Goal: Information Seeking & Learning: Learn about a topic

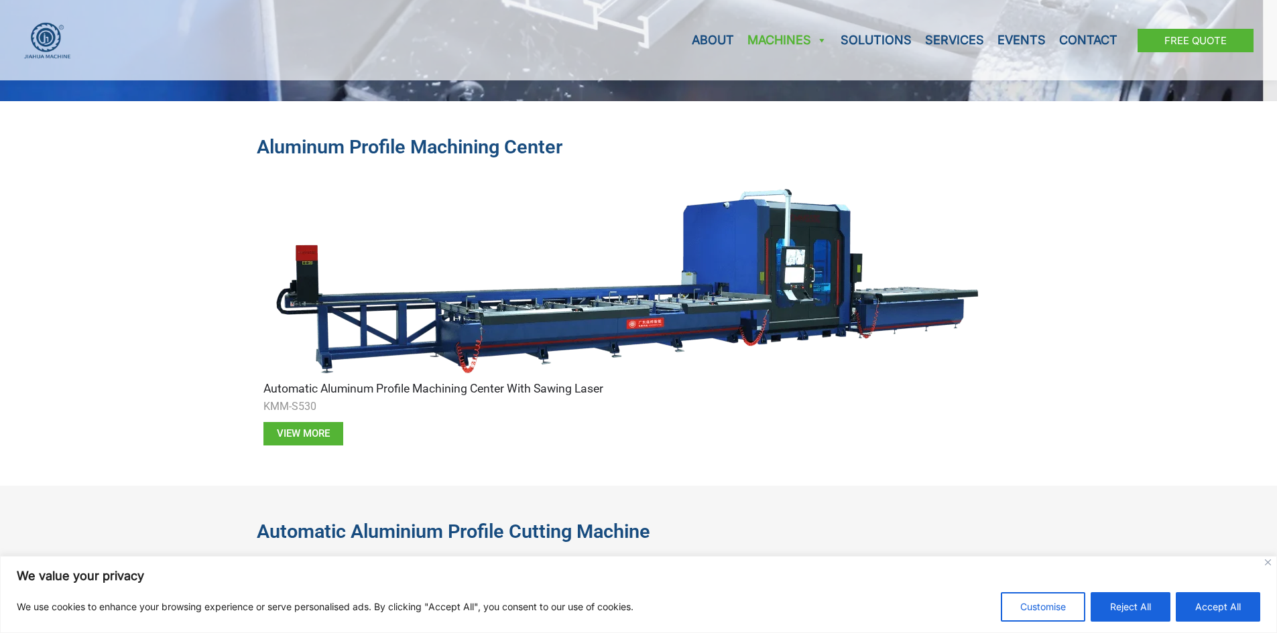
scroll to position [268, 0]
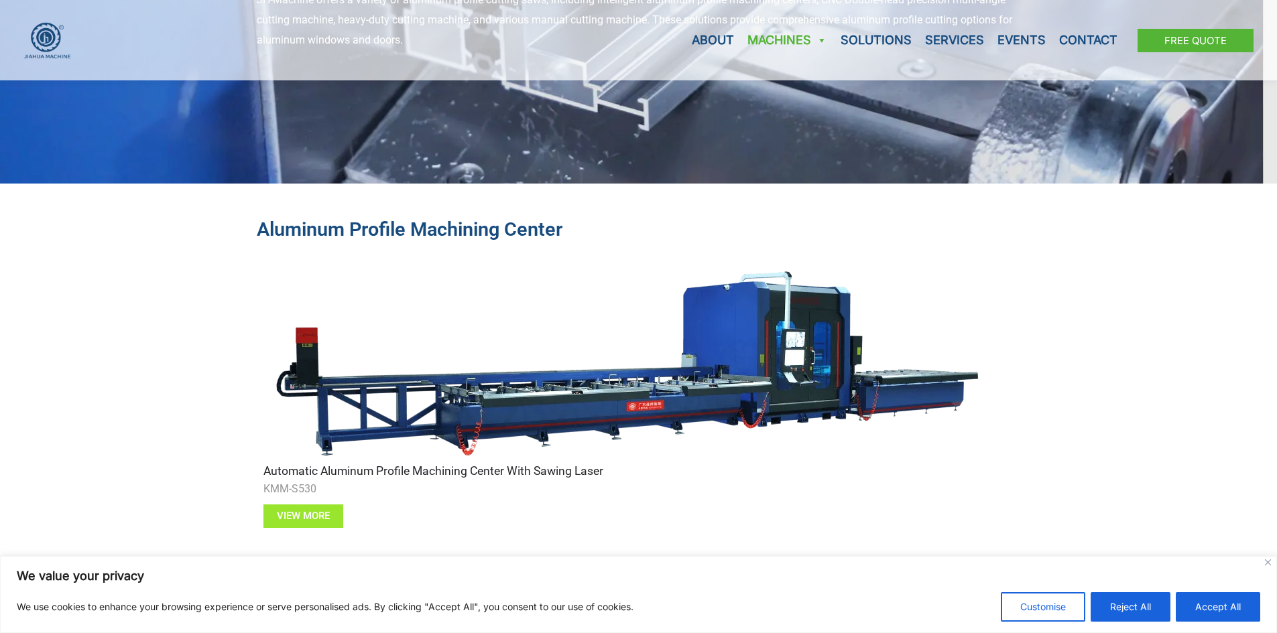
click at [292, 507] on link "View more" at bounding box center [303, 516] width 80 height 23
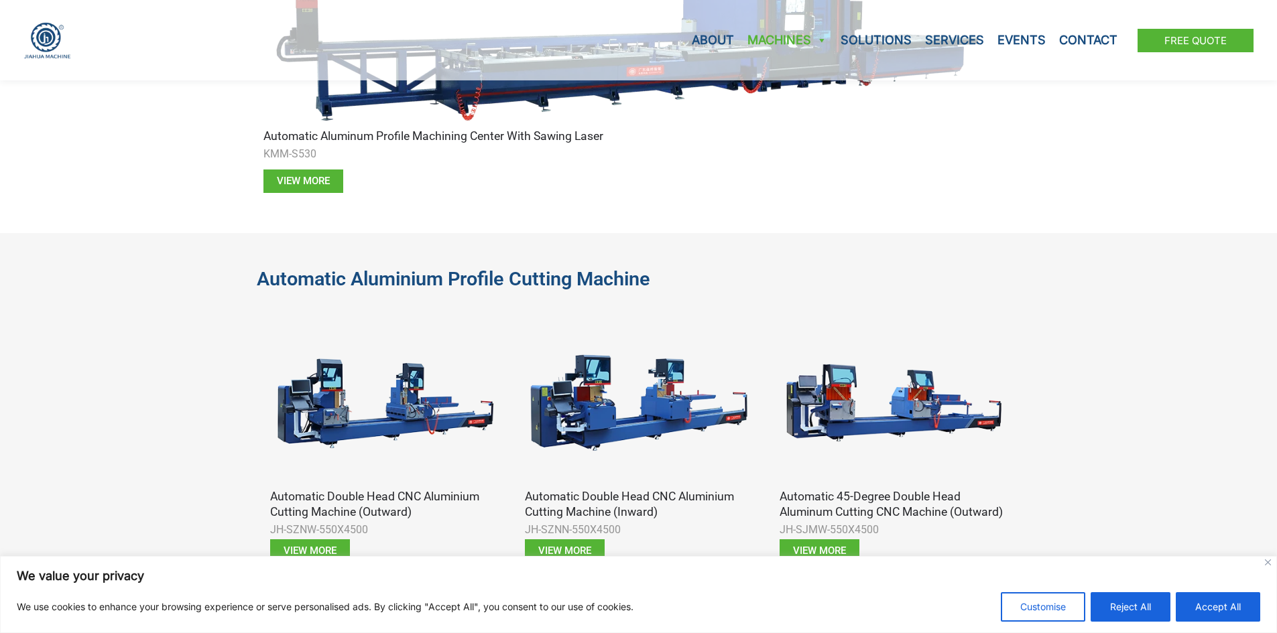
scroll to position [670, 0]
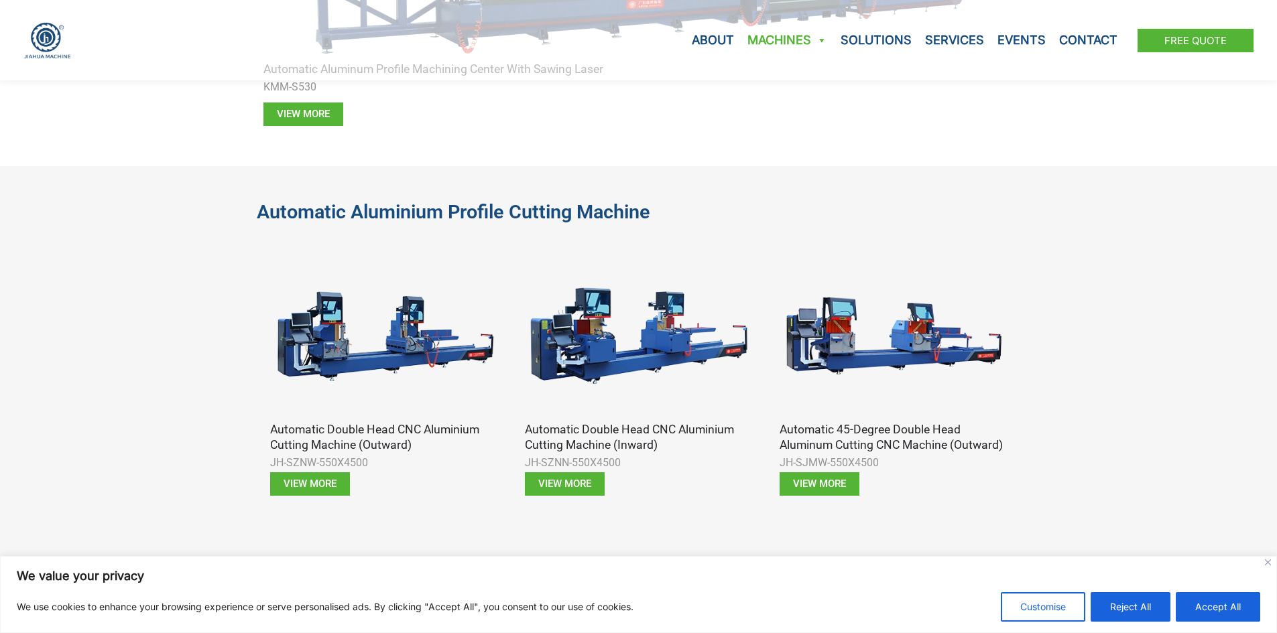
click at [363, 330] on img at bounding box center [384, 336] width 228 height 171
click at [314, 477] on link "View more" at bounding box center [310, 483] width 80 height 23
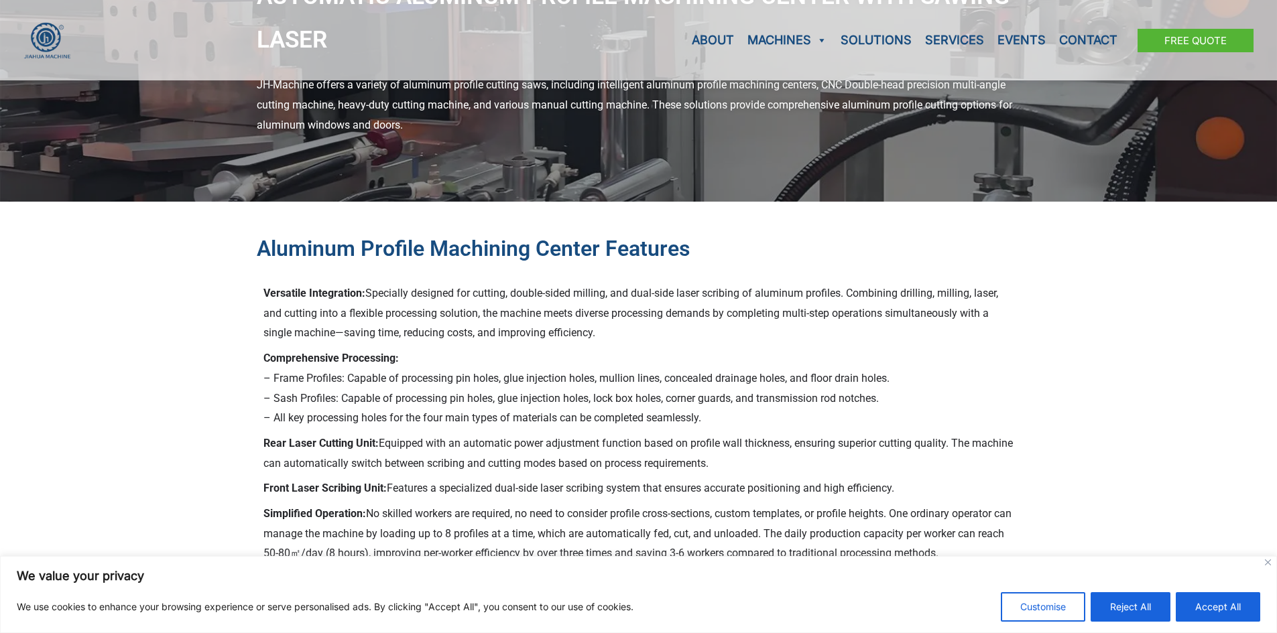
scroll to position [201, 0]
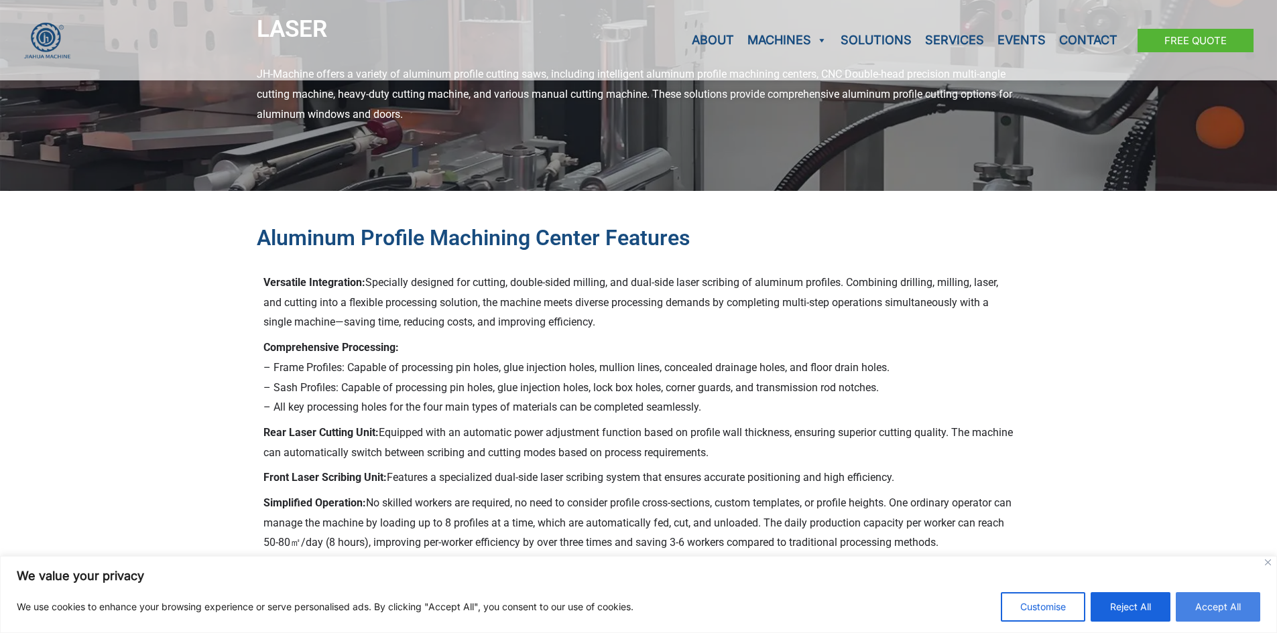
click at [1206, 612] on button "Accept All" at bounding box center [1217, 606] width 84 height 29
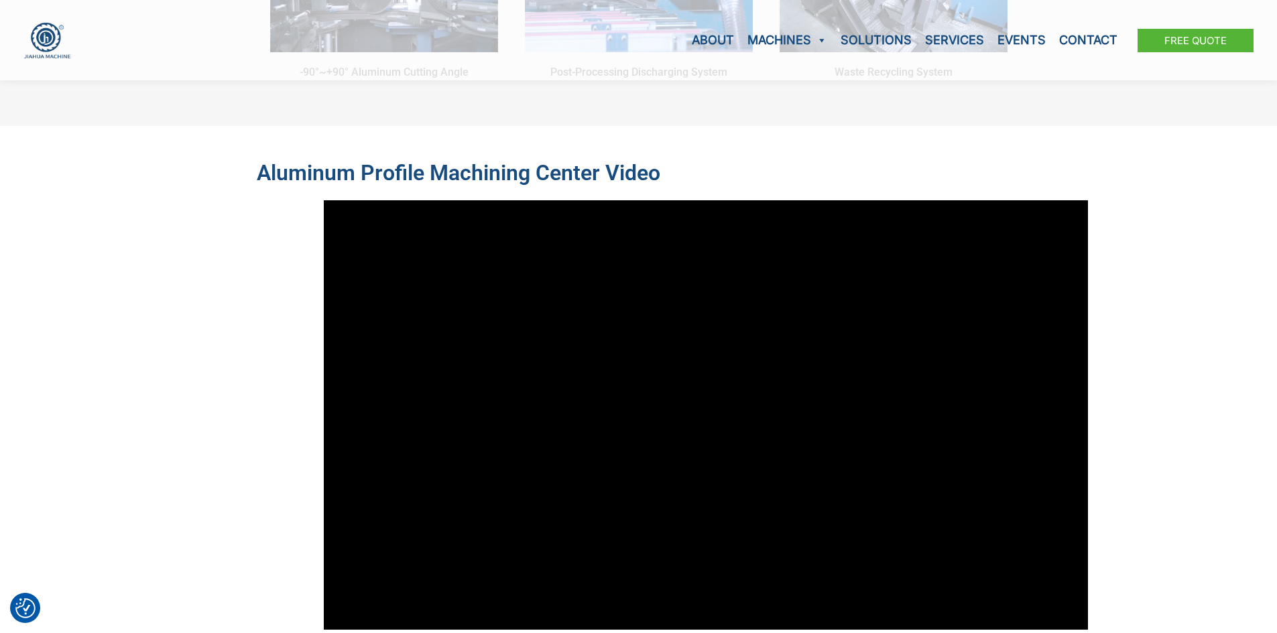
scroll to position [2613, 0]
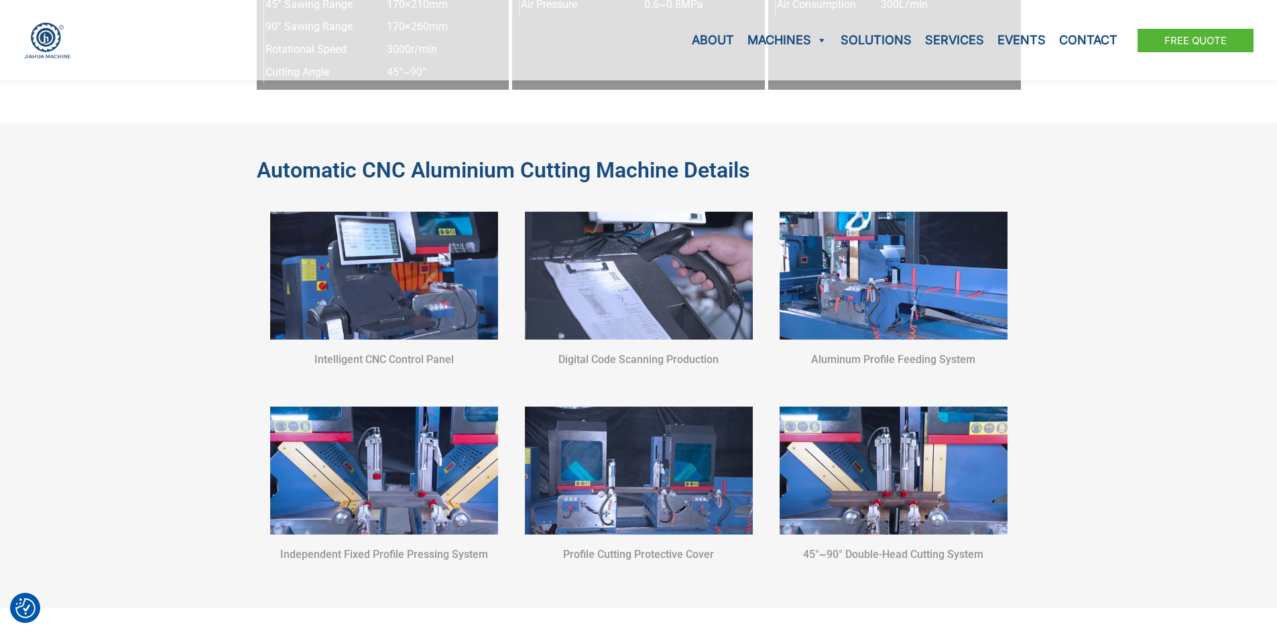
scroll to position [1072, 0]
